Goal: Task Accomplishment & Management: Use online tool/utility

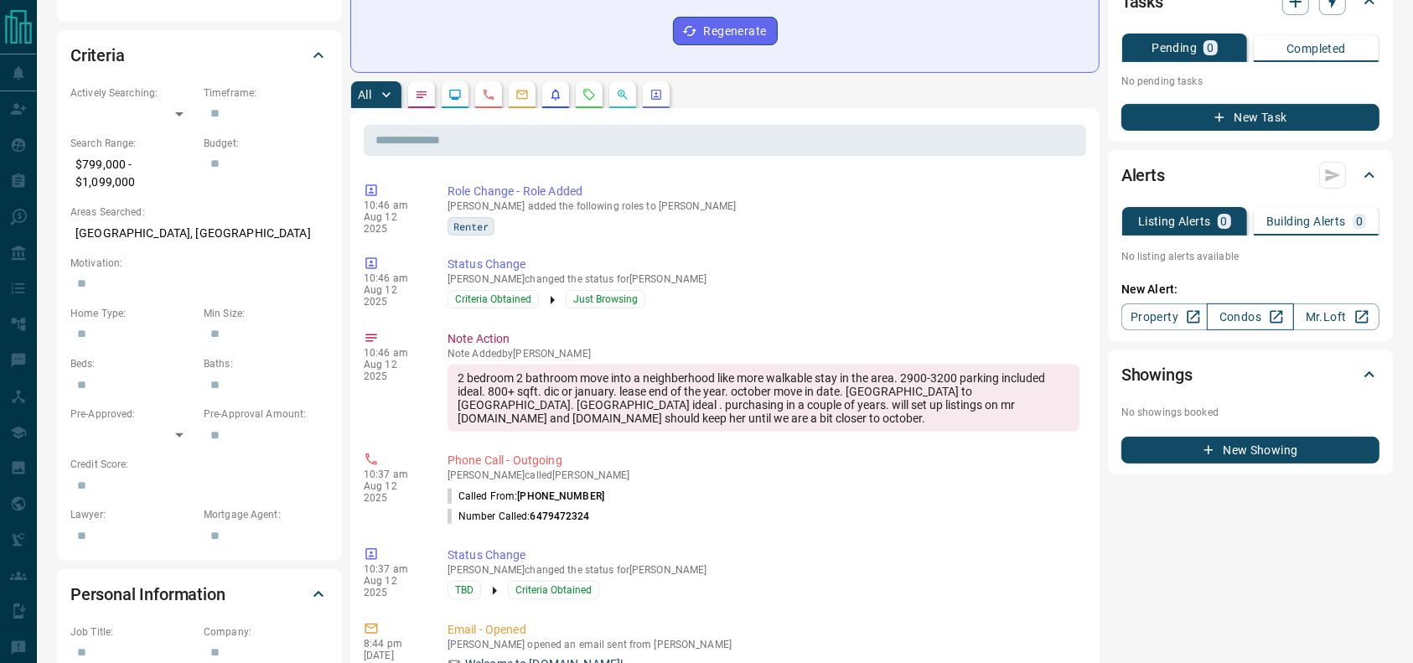
click at [1217, 313] on link "Condos" at bounding box center [1249, 316] width 86 height 27
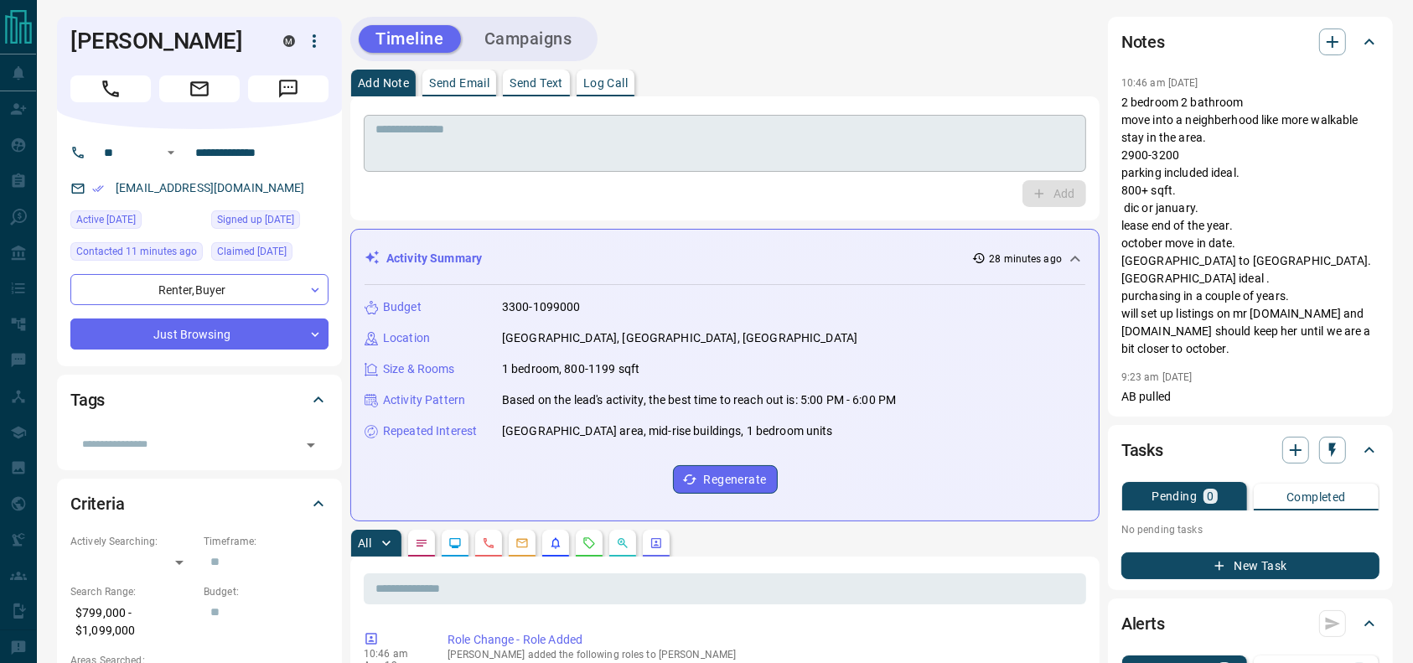
click at [1086, 163] on div "* ​" at bounding box center [725, 143] width 722 height 57
click at [1215, 158] on p "2 bedroom 2 bathroom move into a neighberhood like more walkable stay in the ar…" at bounding box center [1250, 226] width 258 height 264
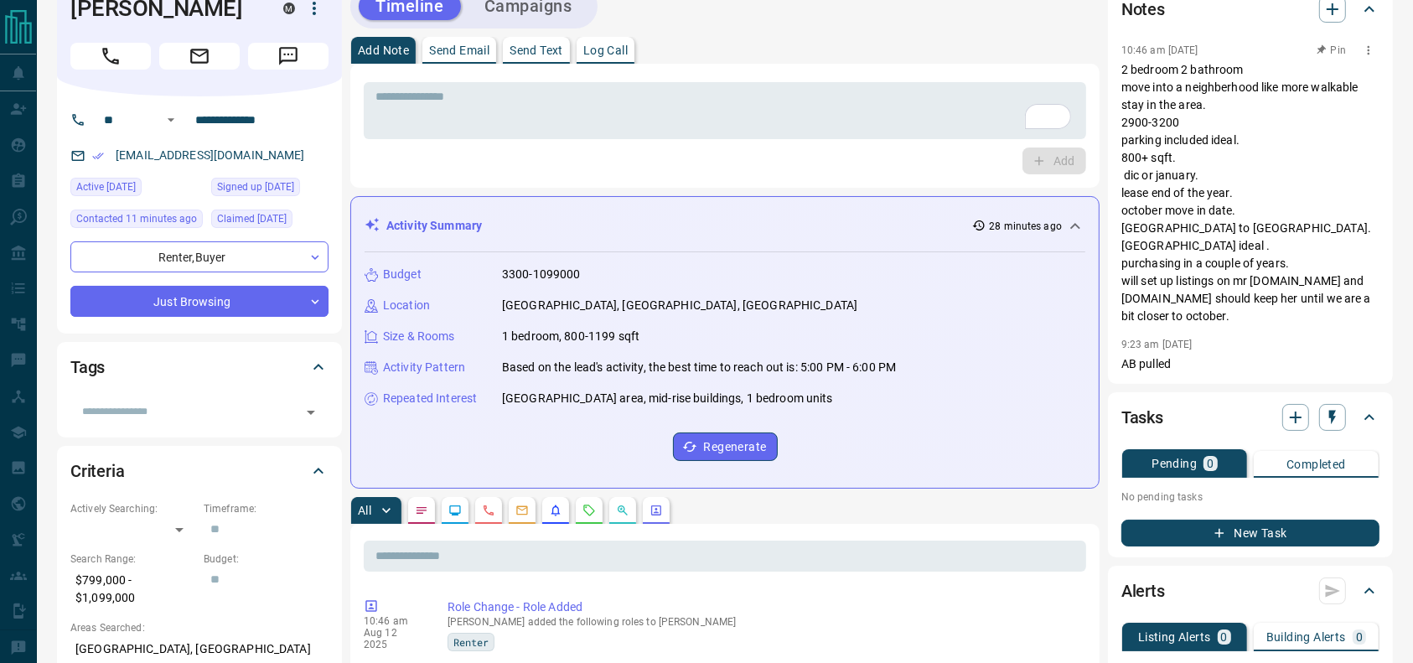
scroll to position [35, 0]
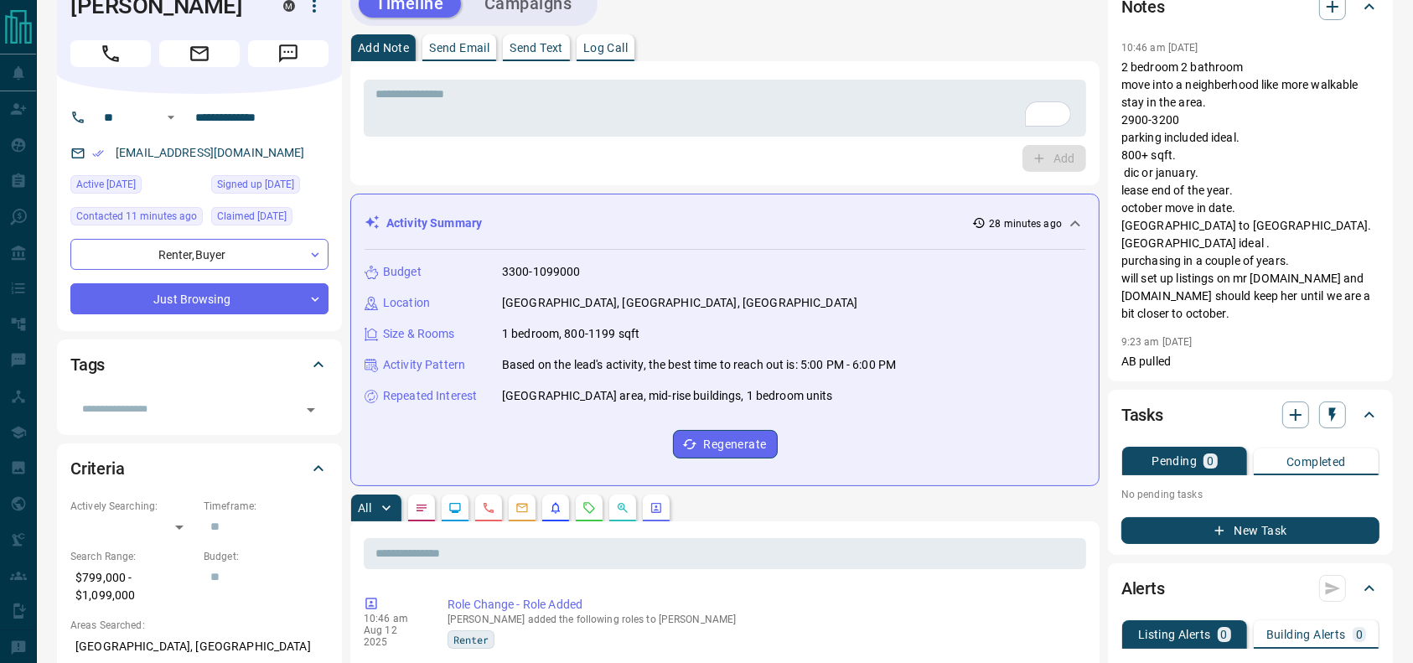
click at [1116, 121] on div "Notes 10:46 am [DATE] 2 bedroom 2 bathroom move into a neighberhood like more w…" at bounding box center [1250, 182] width 285 height 400
click at [1183, 169] on p "2 bedroom 2 bathroom move into a neighberhood like more walkable stay in the ar…" at bounding box center [1250, 191] width 258 height 264
click at [1277, 524] on button "New Task" at bounding box center [1250, 530] width 258 height 27
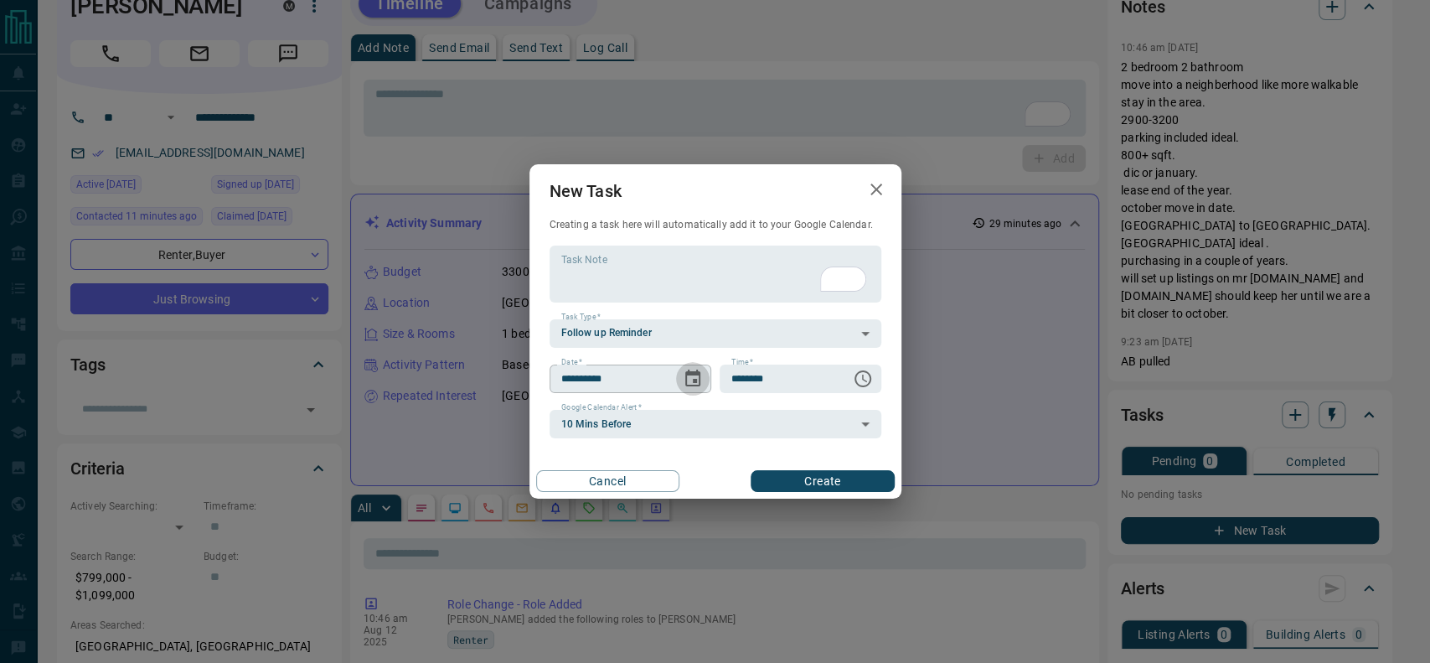
click at [696, 375] on icon "Choose date, selected date is Aug 13, 2025" at bounding box center [693, 379] width 20 height 20
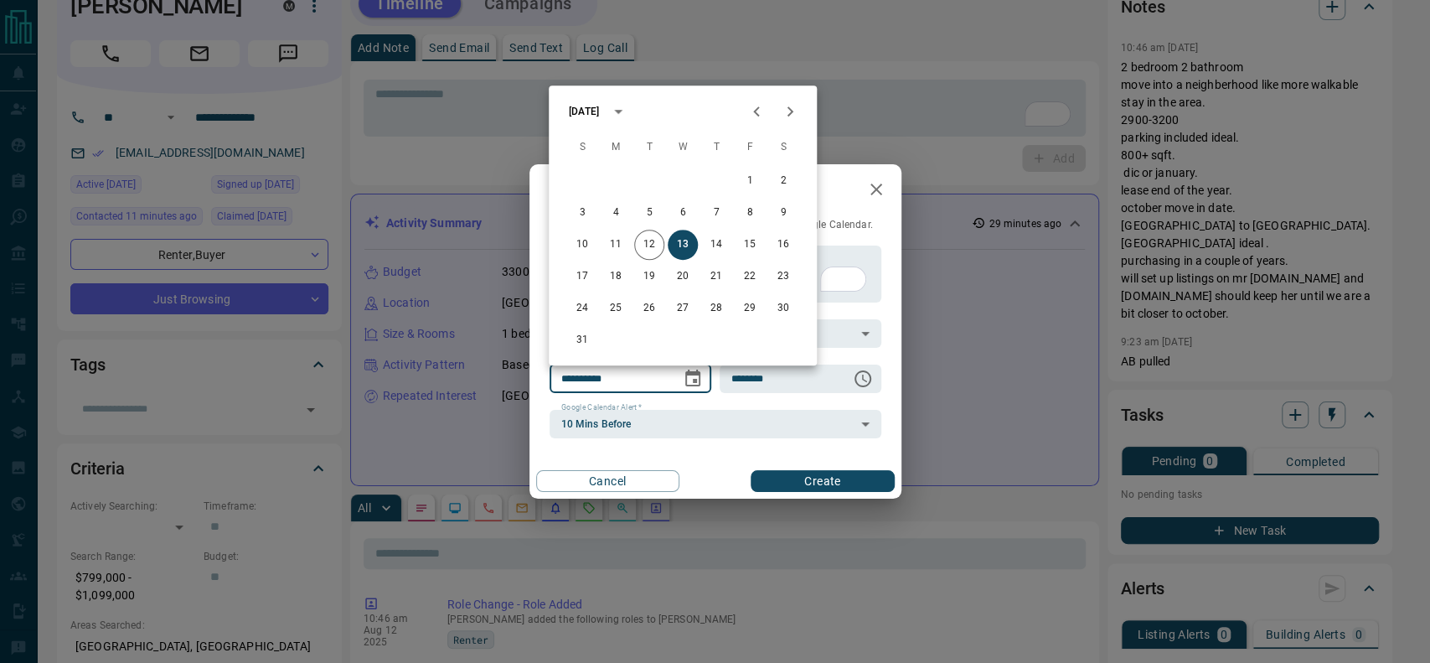
click at [794, 107] on icon "Next month" at bounding box center [790, 111] width 20 height 20
click at [677, 209] on button "10" at bounding box center [683, 213] width 30 height 30
type input "**********"
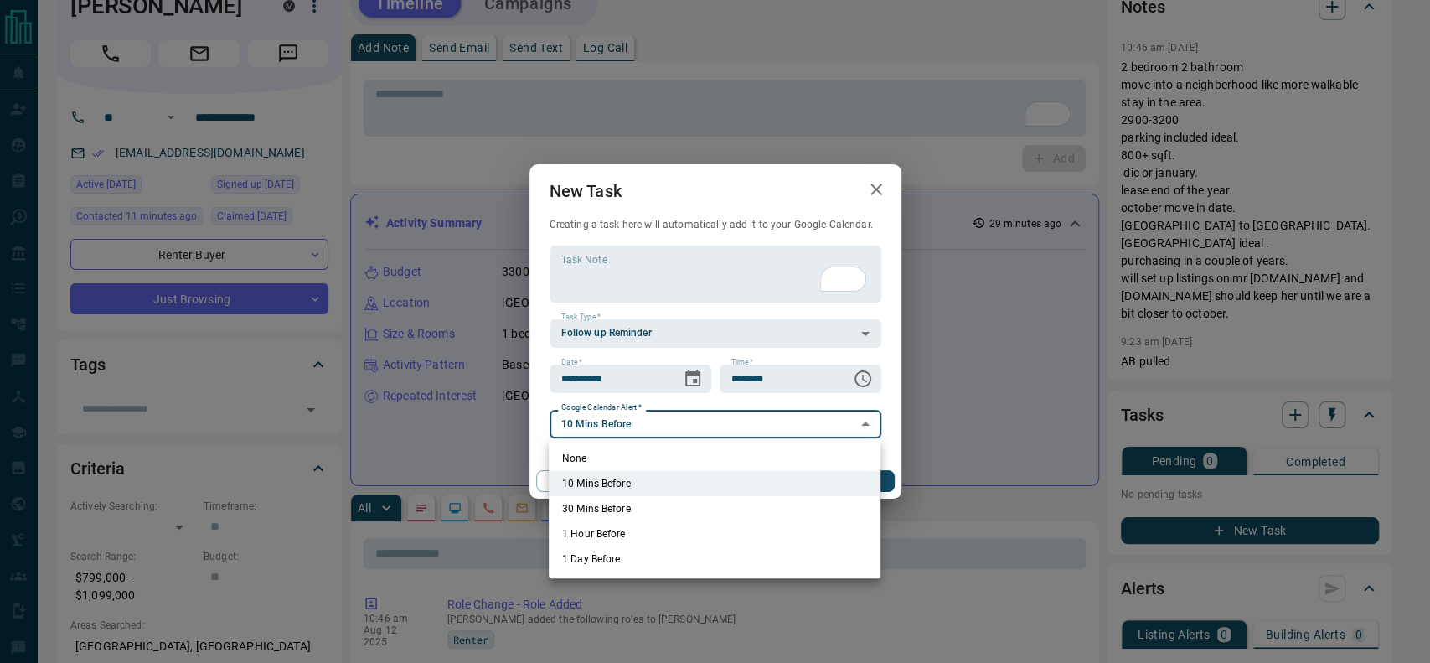
click at [637, 462] on li "None" at bounding box center [715, 458] width 332 height 25
type input "*"
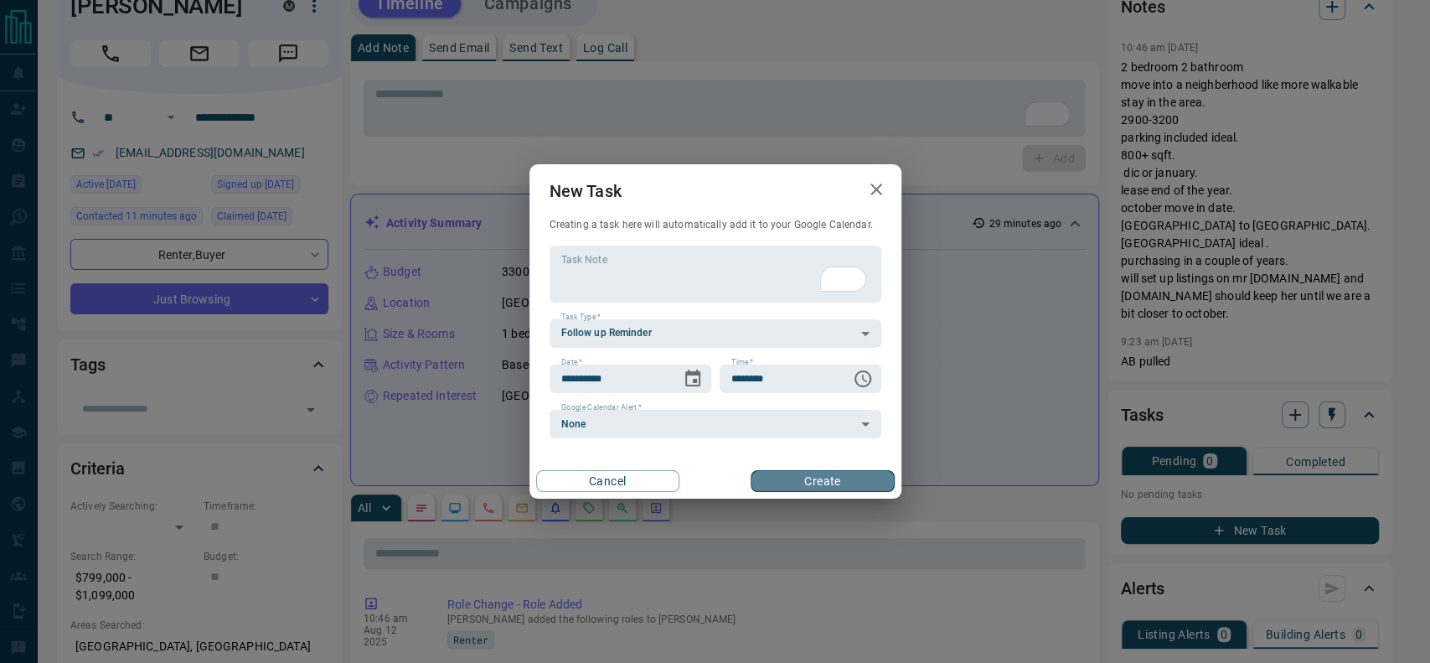
click at [812, 478] on button "Create" at bounding box center [822, 481] width 143 height 22
